Goal: Task Accomplishment & Management: Complete application form

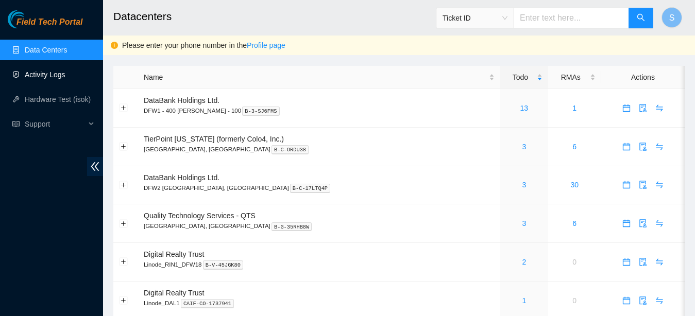
click at [50, 71] on link "Activity Logs" at bounding box center [45, 75] width 41 height 8
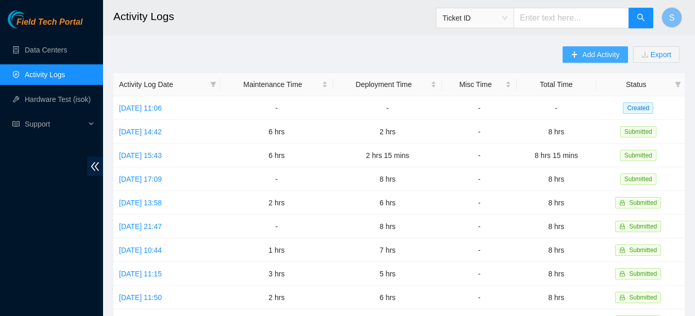
click at [577, 54] on icon "plus" at bounding box center [574, 54] width 7 height 7
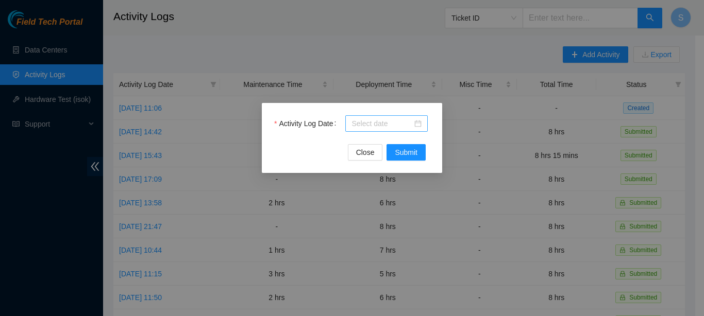
click at [386, 126] on input "Activity Log Date" at bounding box center [381, 123] width 61 height 11
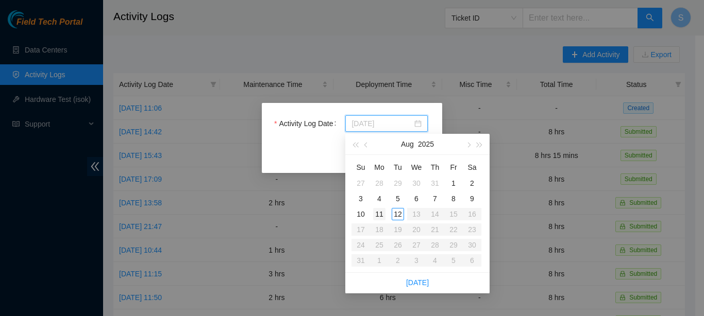
type input "[DATE]"
click at [380, 213] on div "11" at bounding box center [379, 214] width 12 height 12
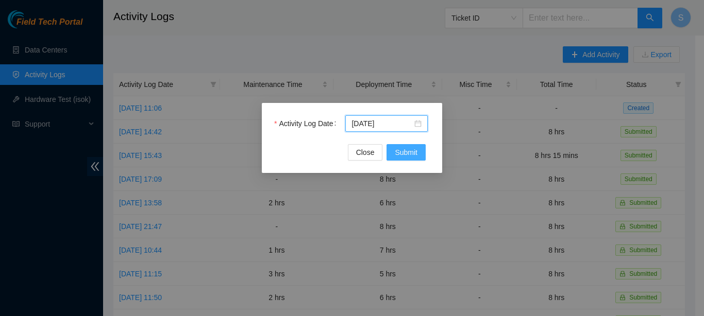
click at [414, 150] on span "Submit" at bounding box center [406, 152] width 23 height 11
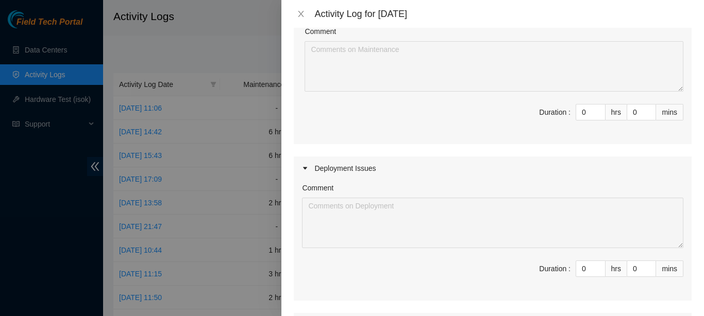
scroll to position [128, 0]
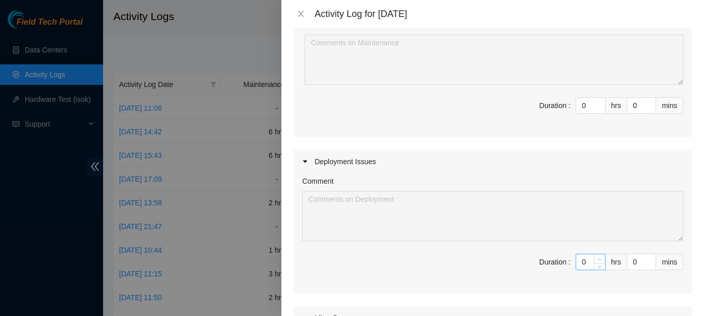
click at [598, 259] on icon "up" at bounding box center [600, 260] width 4 height 4
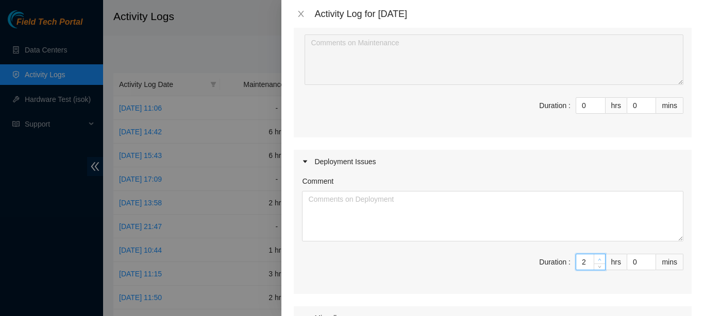
type input "2"
type input "3"
click at [598, 259] on icon "up" at bounding box center [600, 260] width 4 height 4
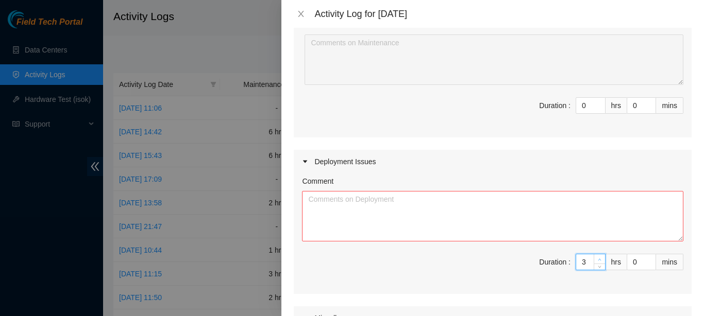
click at [598, 259] on icon "up" at bounding box center [600, 260] width 4 height 4
type input "4"
click at [598, 259] on icon "up" at bounding box center [600, 260] width 4 height 4
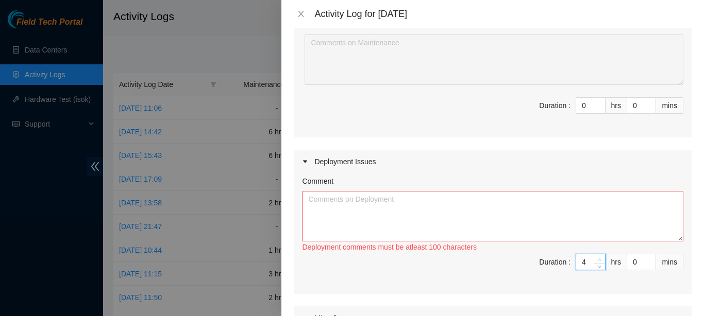
type input "7"
click at [598, 259] on icon "up" at bounding box center [600, 260] width 4 height 4
type input "8"
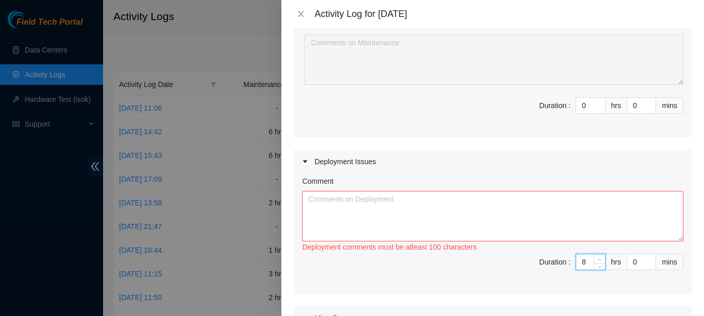
click at [598, 259] on icon "up" at bounding box center [600, 260] width 4 height 4
click at [580, 200] on textarea "Comment" at bounding box center [492, 216] width 381 height 51
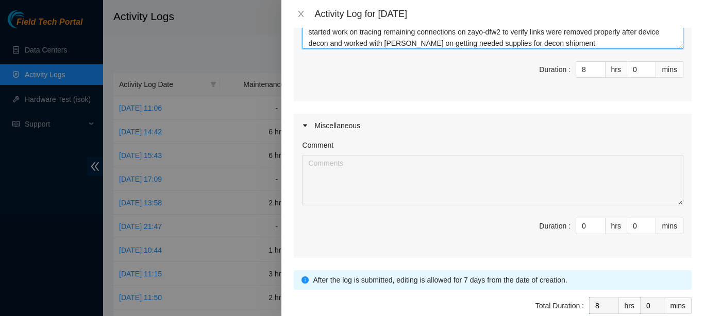
scroll to position [375, 0]
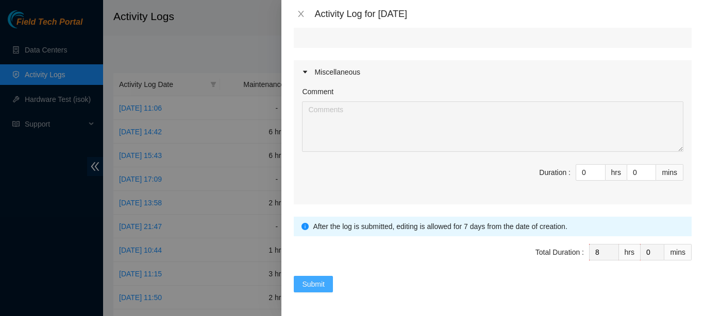
type textarea "worked with [PERSON_NAME] on troubleshooting issues with dwdm-dfw14 darkfiber c…"
click at [317, 289] on button "Submit" at bounding box center [313, 284] width 39 height 16
type input "0"
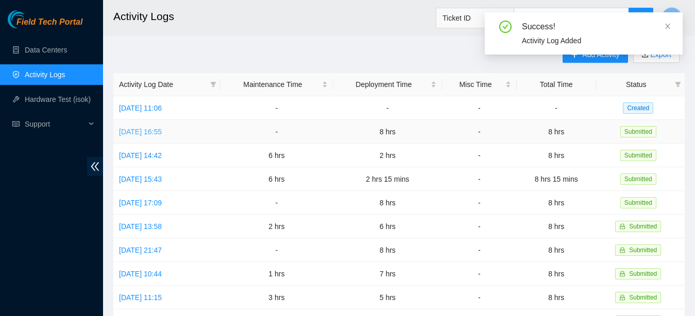
click at [152, 130] on link "[DATE] 16:55" at bounding box center [140, 132] width 43 height 8
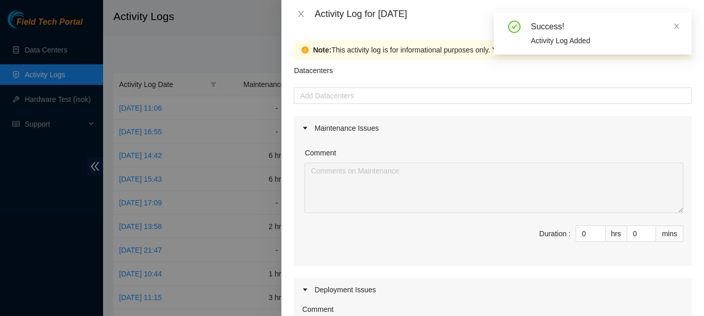
click at [405, 49] on div "Note: This activity log is for informational purposes only. You will not be pai…" at bounding box center [633, 49] width 641 height 11
click at [383, 93] on div at bounding box center [492, 96] width 393 height 12
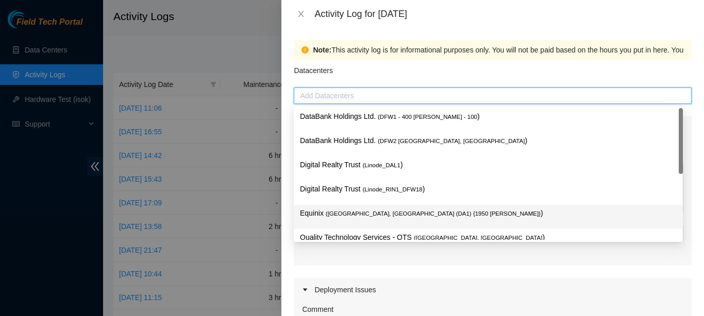
click at [374, 213] on span "( [GEOGRAPHIC_DATA], [GEOGRAPHIC_DATA] (DA1) {1950 [PERSON_NAME]}" at bounding box center [433, 214] width 215 height 6
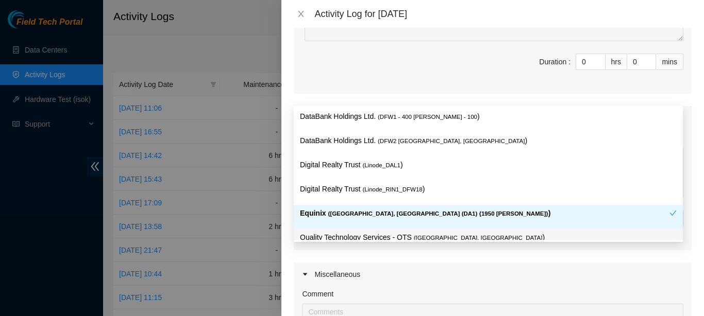
scroll to position [171, 0]
click at [381, 267] on div "Miscellaneous" at bounding box center [493, 276] width 398 height 24
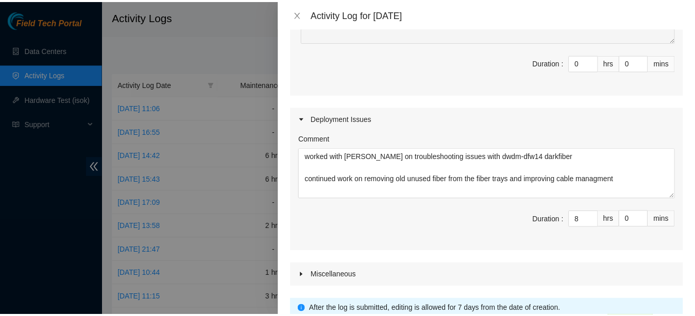
scroll to position [255, 0]
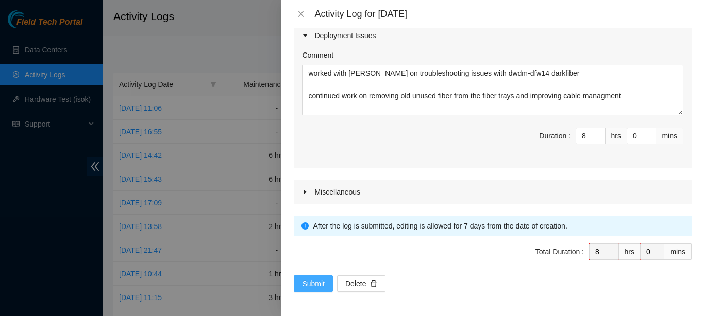
click at [299, 288] on button "Submit" at bounding box center [313, 284] width 39 height 16
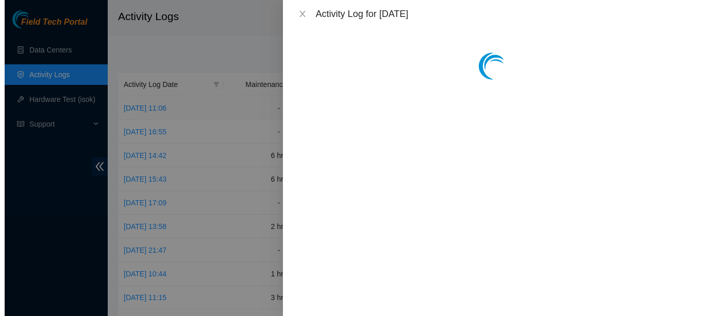
scroll to position [0, 0]
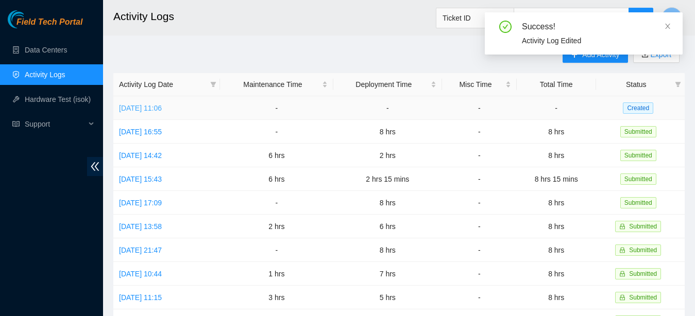
click at [139, 106] on link "[DATE] 11:06" at bounding box center [140, 108] width 43 height 8
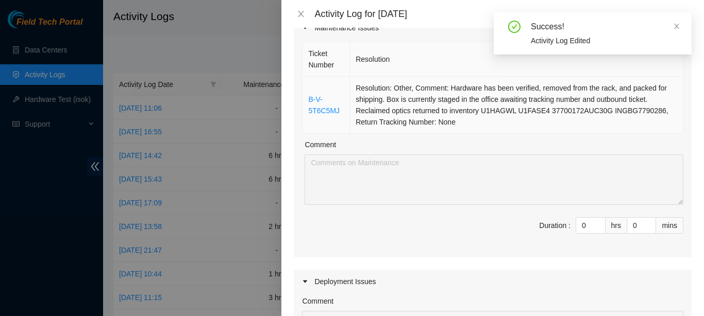
scroll to position [102, 0]
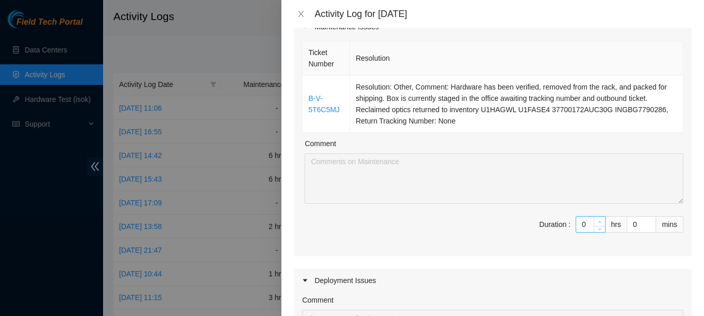
click at [597, 220] on span "up" at bounding box center [600, 222] width 6 height 6
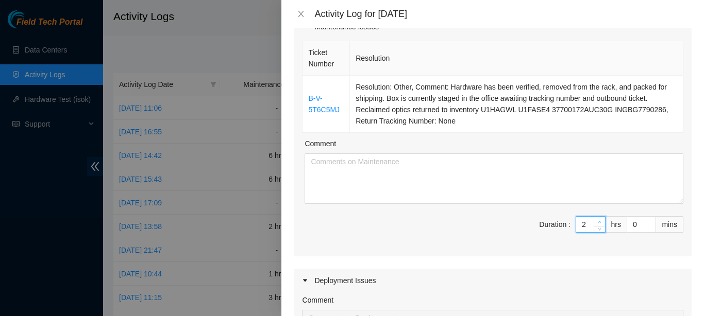
type input "2"
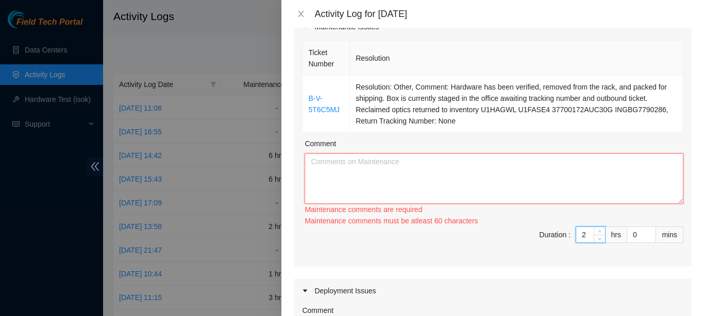
click at [492, 164] on textarea "Comment" at bounding box center [494, 179] width 379 height 51
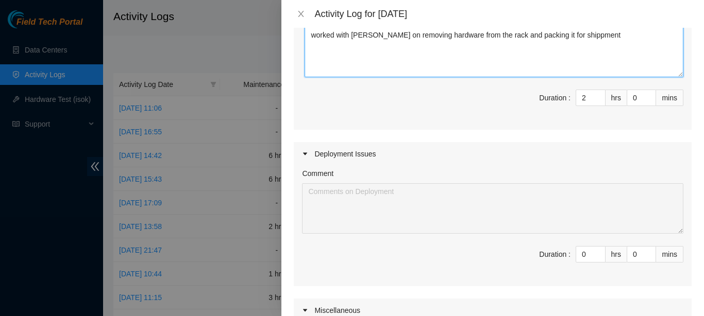
scroll to position [311, 0]
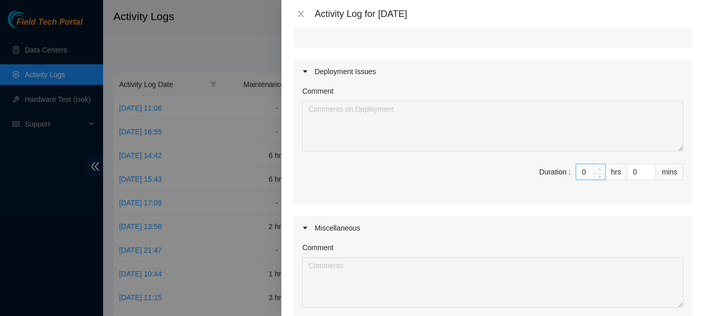
type textarea "worked with [PERSON_NAME] on removing hardware from the rack and packing it for…"
click at [597, 169] on span "up" at bounding box center [600, 169] width 6 height 6
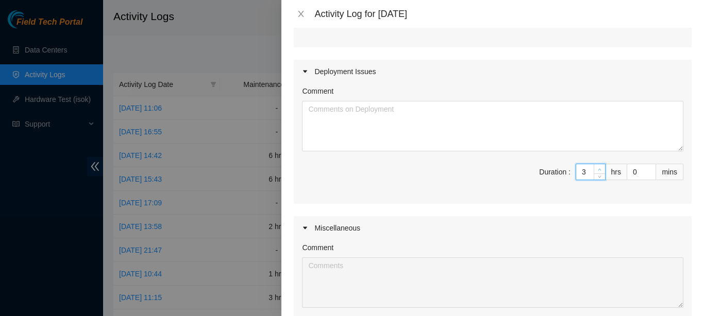
type input "3"
type input "5"
click at [597, 169] on span "up" at bounding box center [600, 169] width 6 height 6
type input "6"
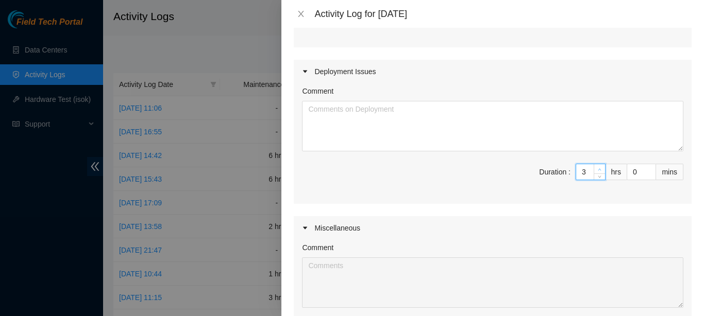
type input "8"
click at [597, 169] on span "up" at bounding box center [600, 169] width 6 height 6
type input "7"
type input "9"
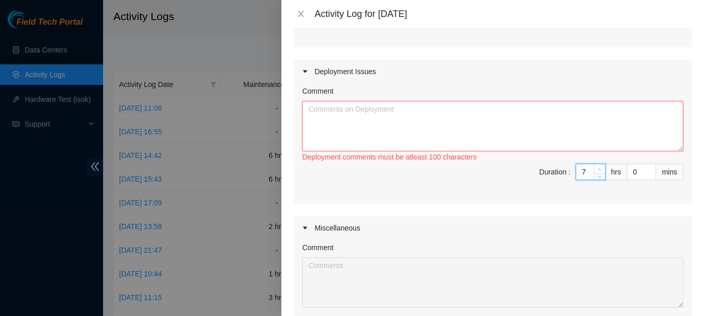
click at [597, 169] on span "up" at bounding box center [600, 169] width 6 height 6
type input "6"
type input "8"
click at [594, 179] on span "Decrease Value" at bounding box center [599, 175] width 11 height 9
click at [494, 127] on textarea "Comment" at bounding box center [492, 126] width 381 height 51
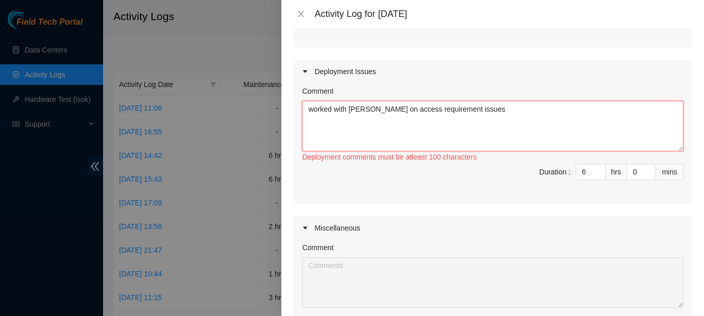
click at [423, 112] on textarea "worked with [PERSON_NAME] on access requirement issues" at bounding box center [492, 126] width 381 height 51
click at [400, 109] on textarea "worked with [PERSON_NAME] on access requirement issues" at bounding box center [492, 126] width 381 height 51
click at [507, 109] on textarea "worked with [PERSON_NAME] on site access requirement issues" at bounding box center [492, 126] width 381 height 51
click at [473, 137] on textarea "worked with [PERSON_NAME] on site access requirement issues assisted vural with…" at bounding box center [492, 126] width 381 height 51
paste textarea "Re: EQ - Please Patch | DP83457 - NAP r02.border01.dfw03.fab: Add 1x100 DECIX t…"
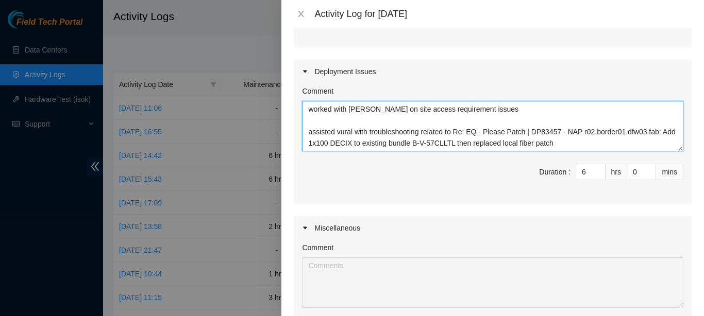
scroll to position [21, 0]
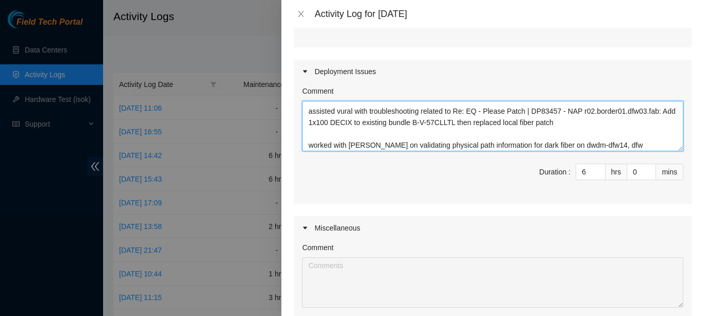
click at [575, 146] on textarea "worked with [PERSON_NAME] on site access requirement issues assisted vural with…" at bounding box center [492, 126] width 381 height 51
click at [632, 141] on textarea "worked with [PERSON_NAME] on site access requirement issues assisted vural with…" at bounding box center [492, 126] width 381 height 51
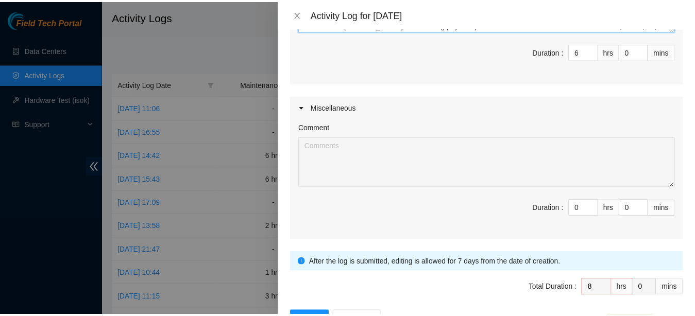
scroll to position [467, 0]
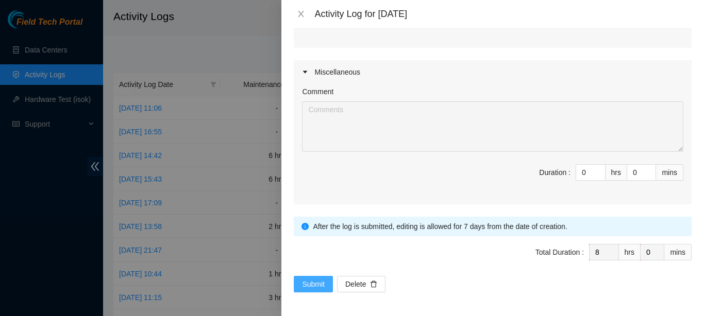
type textarea "worked with [PERSON_NAME] on site access requirement issues assisted vural with…"
click at [308, 282] on span "Submit" at bounding box center [313, 284] width 23 height 11
